Goal: Task Accomplishment & Management: Use online tool/utility

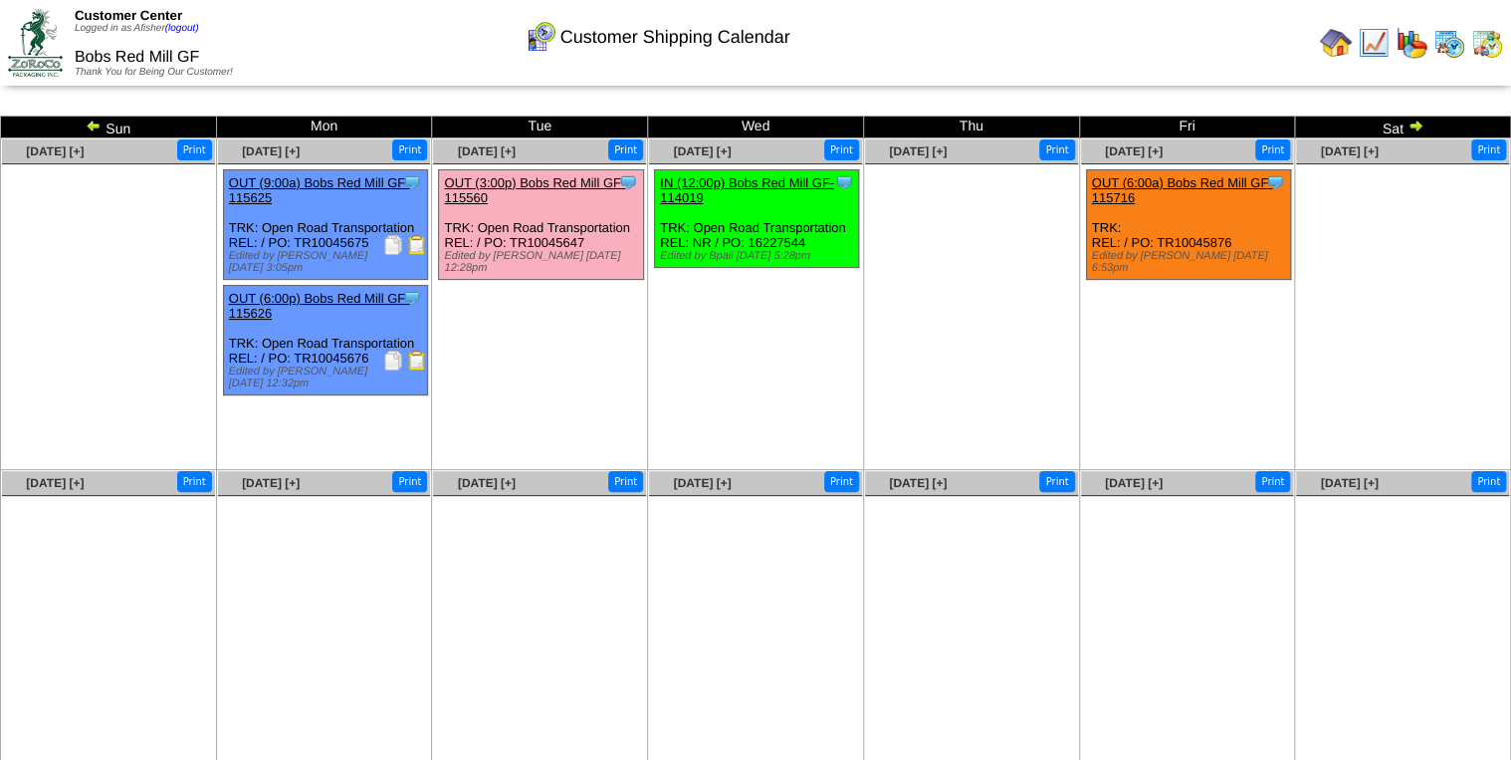
click at [1335, 43] on img at bounding box center [1336, 43] width 32 height 32
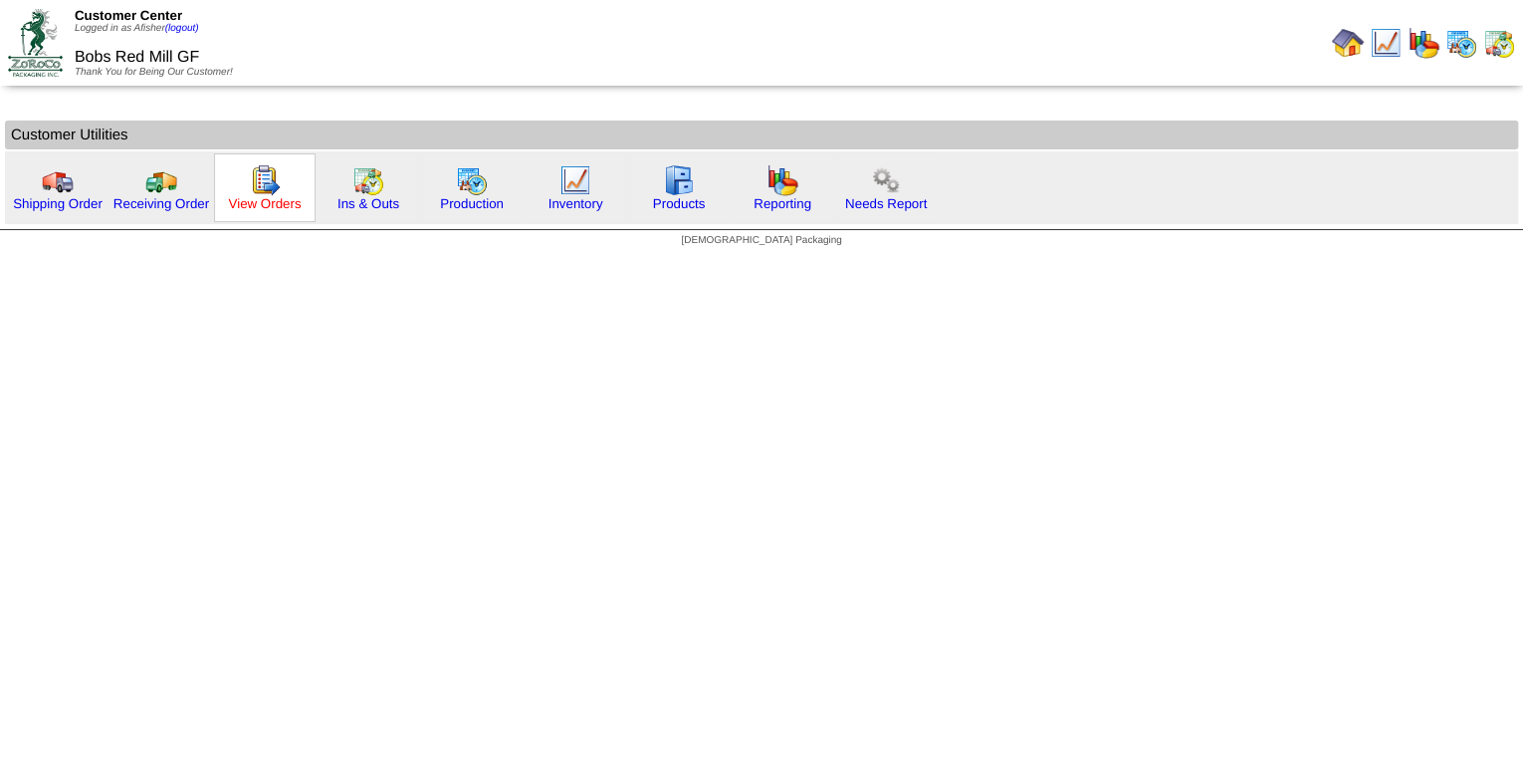
click at [264, 204] on link "View Orders" at bounding box center [264, 203] width 73 height 15
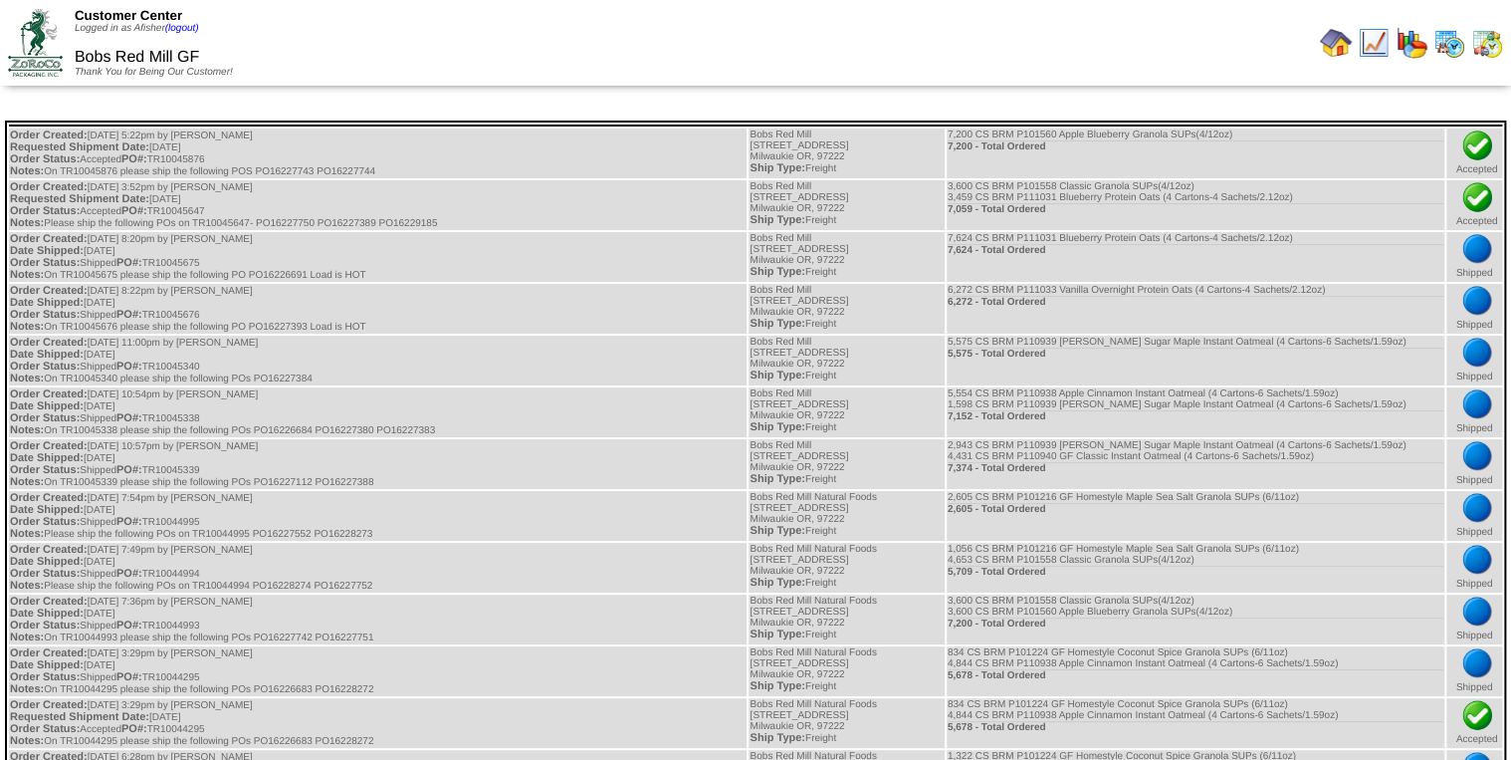
drag, startPoint x: 1338, startPoint y: 40, endPoint x: 1253, endPoint y: 45, distance: 84.8
click at [1338, 40] on img at bounding box center [1336, 43] width 32 height 32
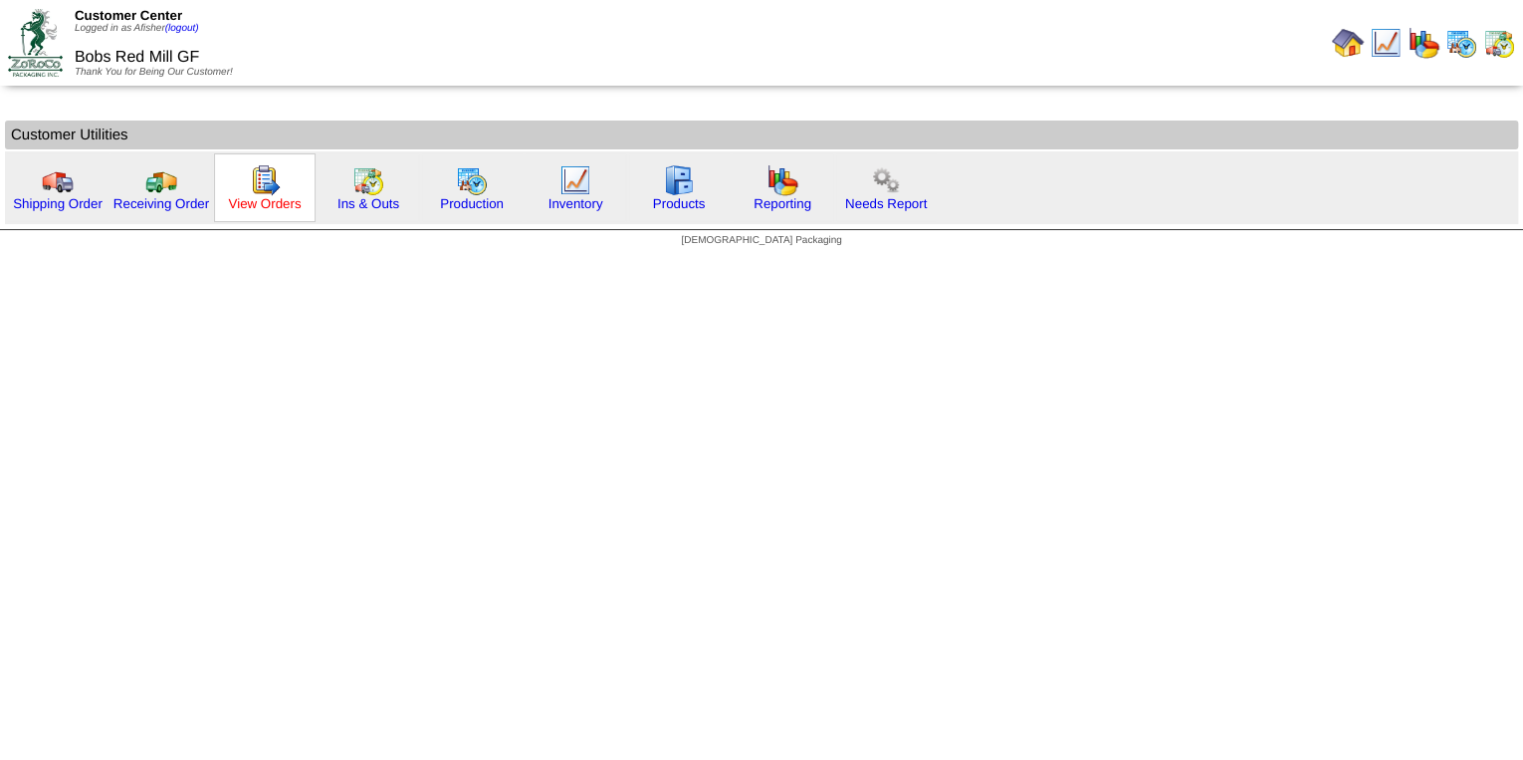
click at [279, 205] on link "View Orders" at bounding box center [264, 203] width 73 height 15
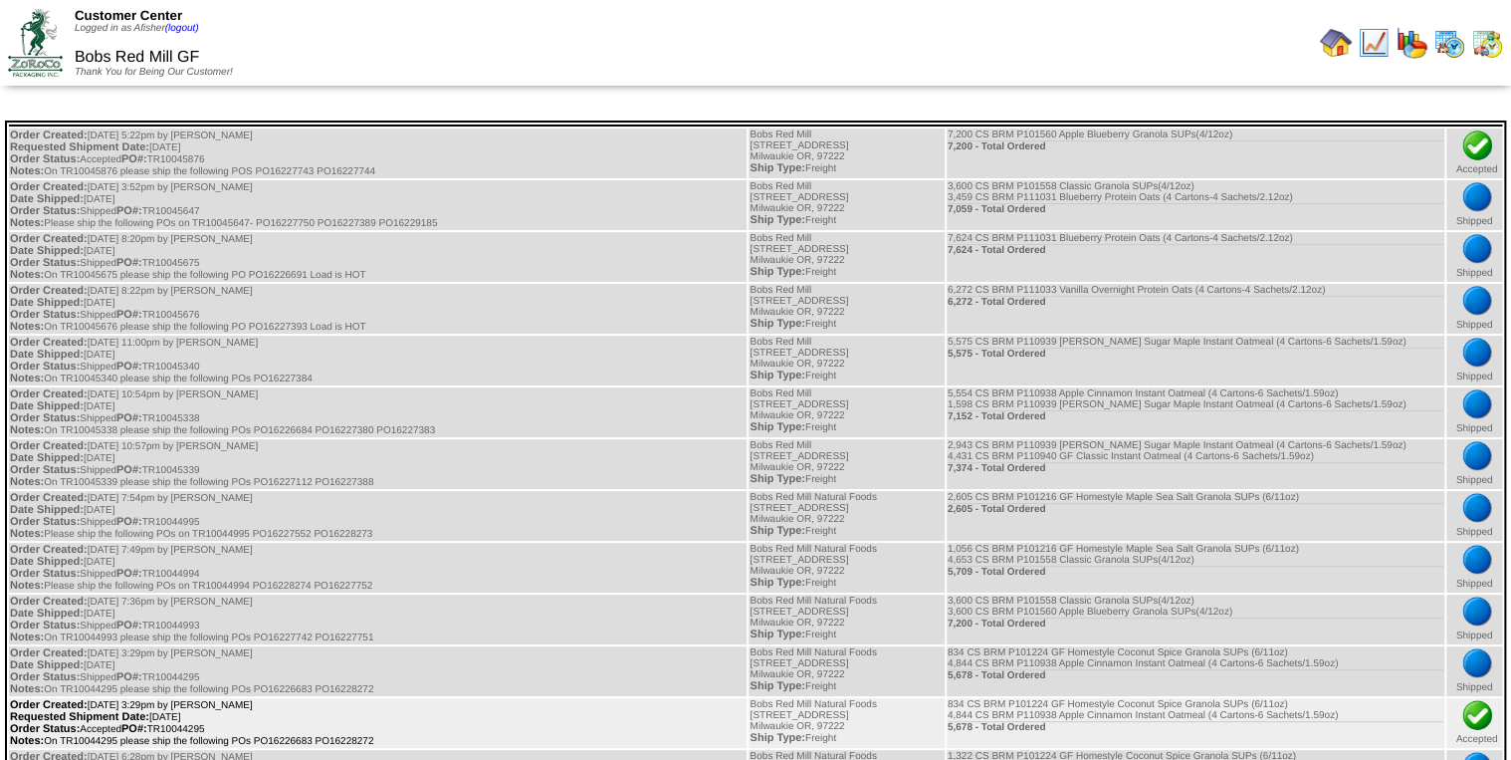
click at [507, 705] on td "Order Created: 07/22/2025 at 3:29pm by Afisher Requested Shipment Date: 07/25/2…" at bounding box center [378, 723] width 738 height 50
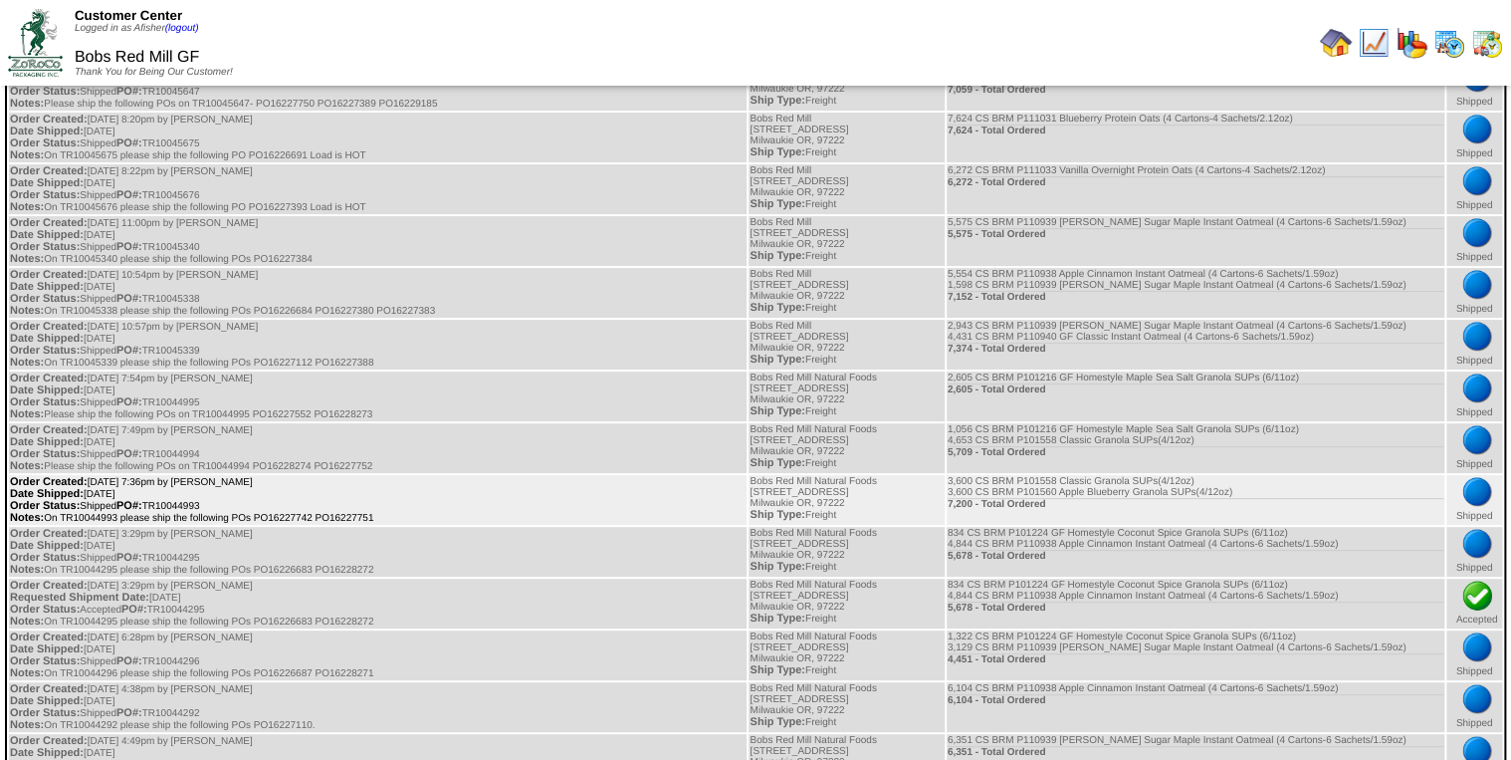
scroll to position [159, 0]
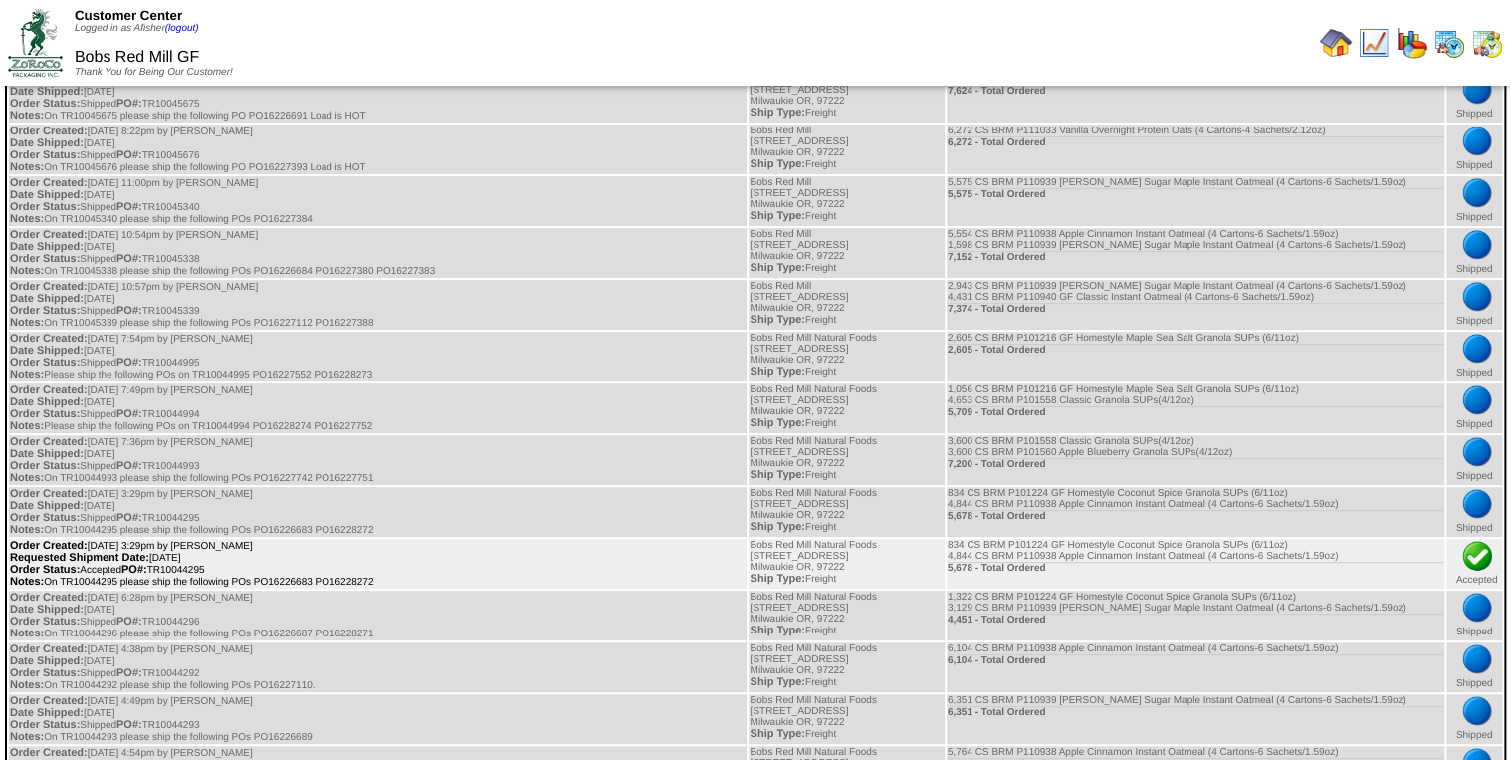
click at [632, 564] on td "Order Created: 07/22/2025 at 3:29pm by Afisher Requested Shipment Date: 07/25/2…" at bounding box center [378, 564] width 738 height 50
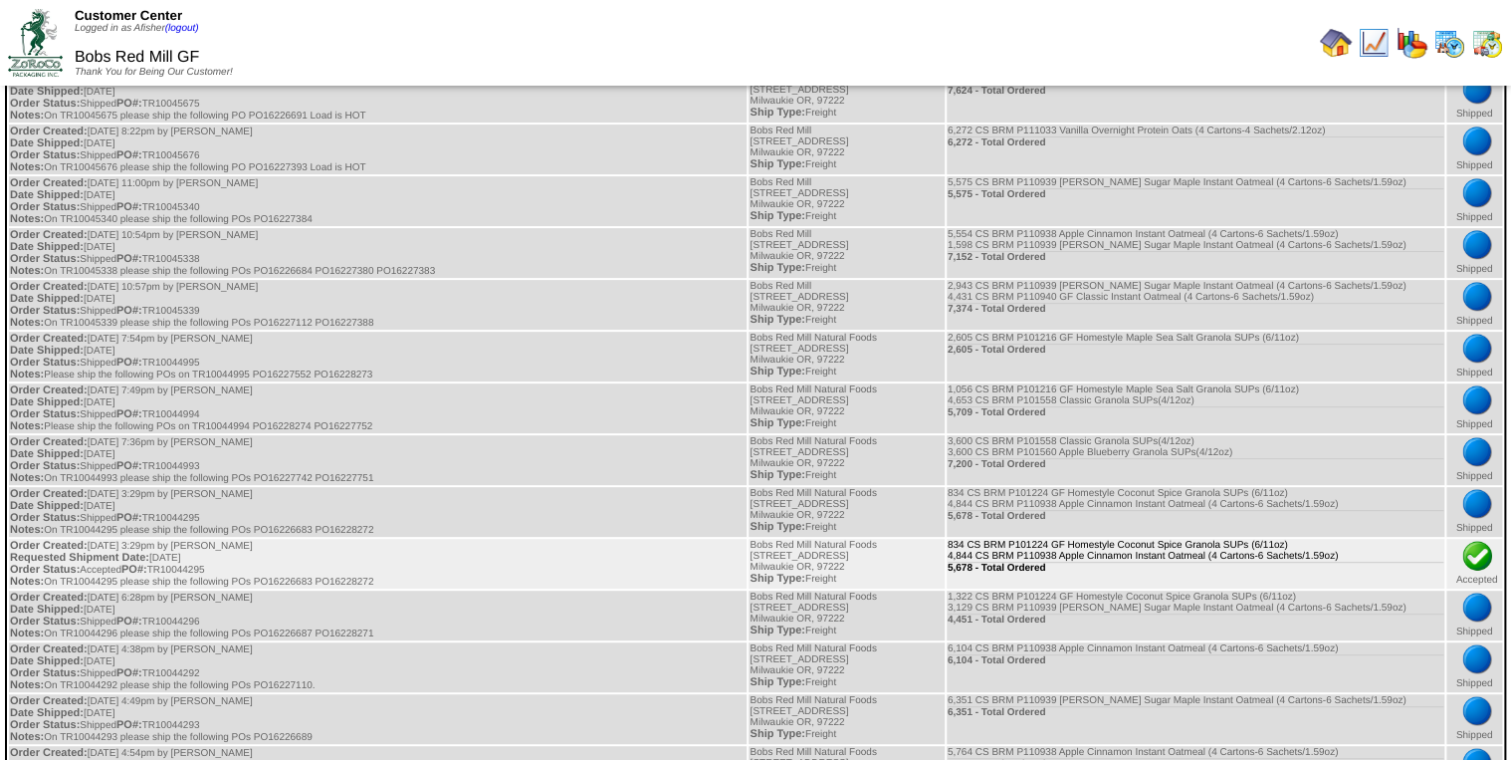
click at [1101, 562] on div "5,678 - Total Ordered" at bounding box center [1196, 568] width 496 height 12
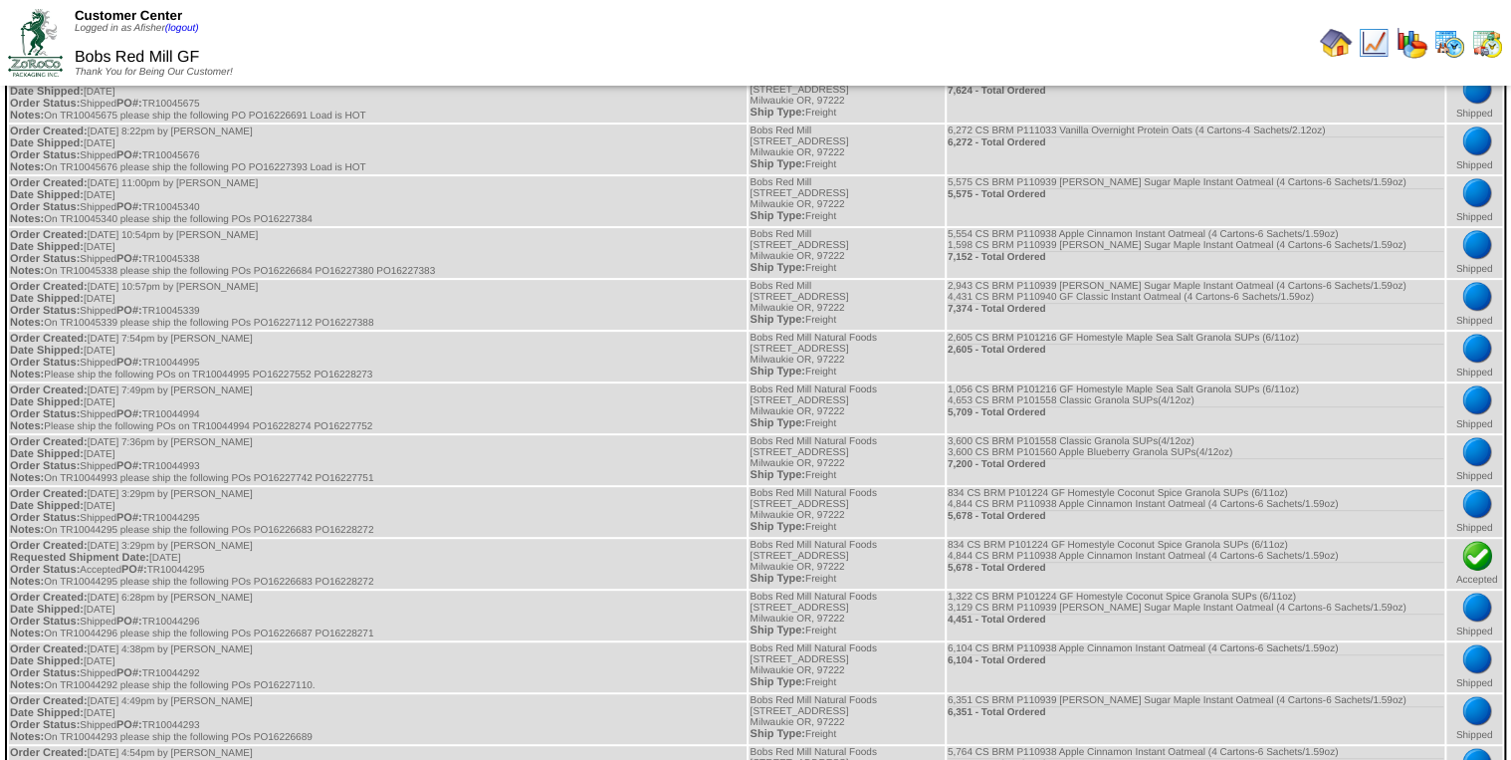
drag, startPoint x: 1339, startPoint y: 51, endPoint x: 1294, endPoint y: 60, distance: 45.7
click at [1339, 51] on img at bounding box center [1336, 43] width 32 height 32
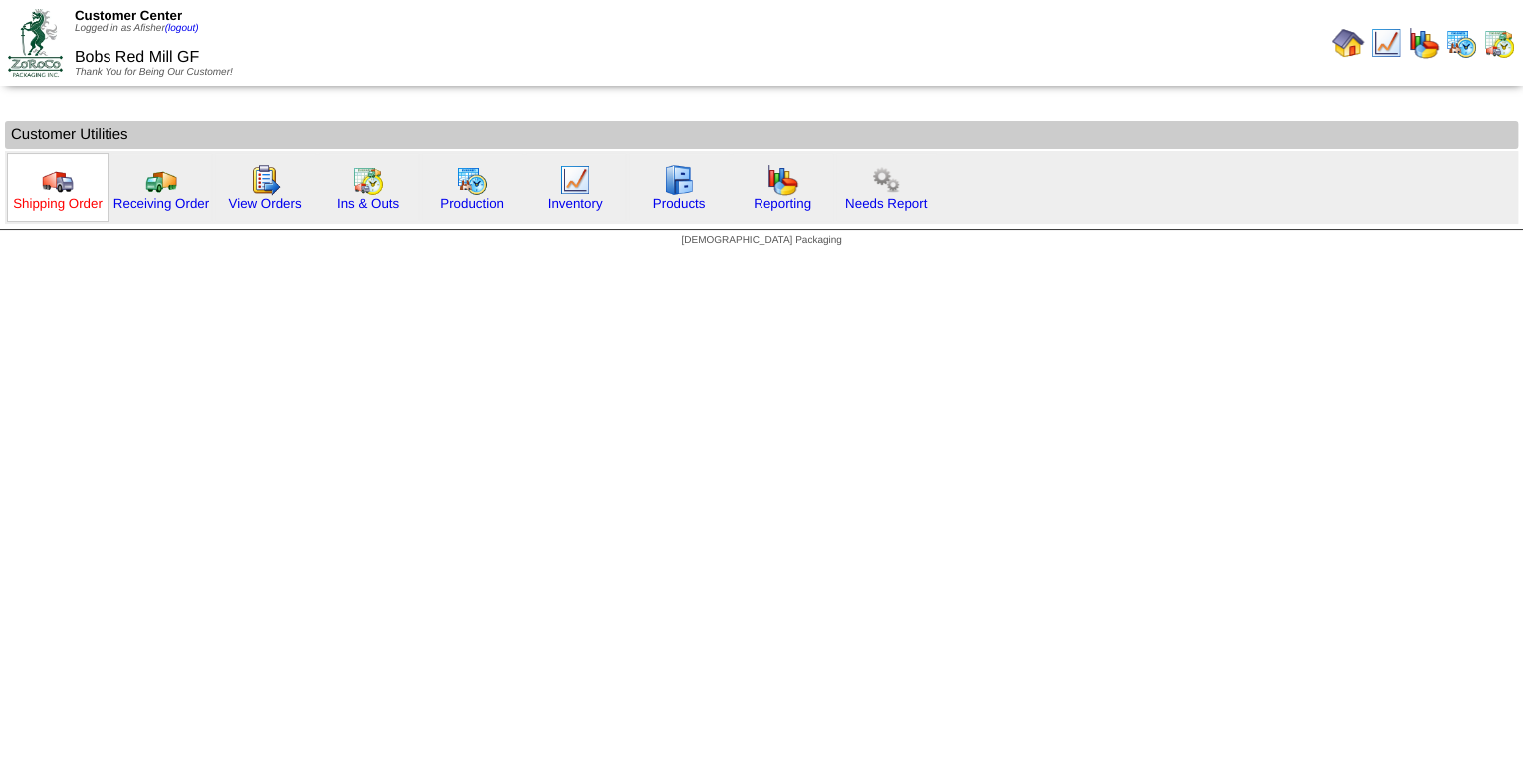
click at [59, 199] on link "Shipping Order" at bounding box center [58, 203] width 90 height 15
